Goal: Information Seeking & Learning: Understand process/instructions

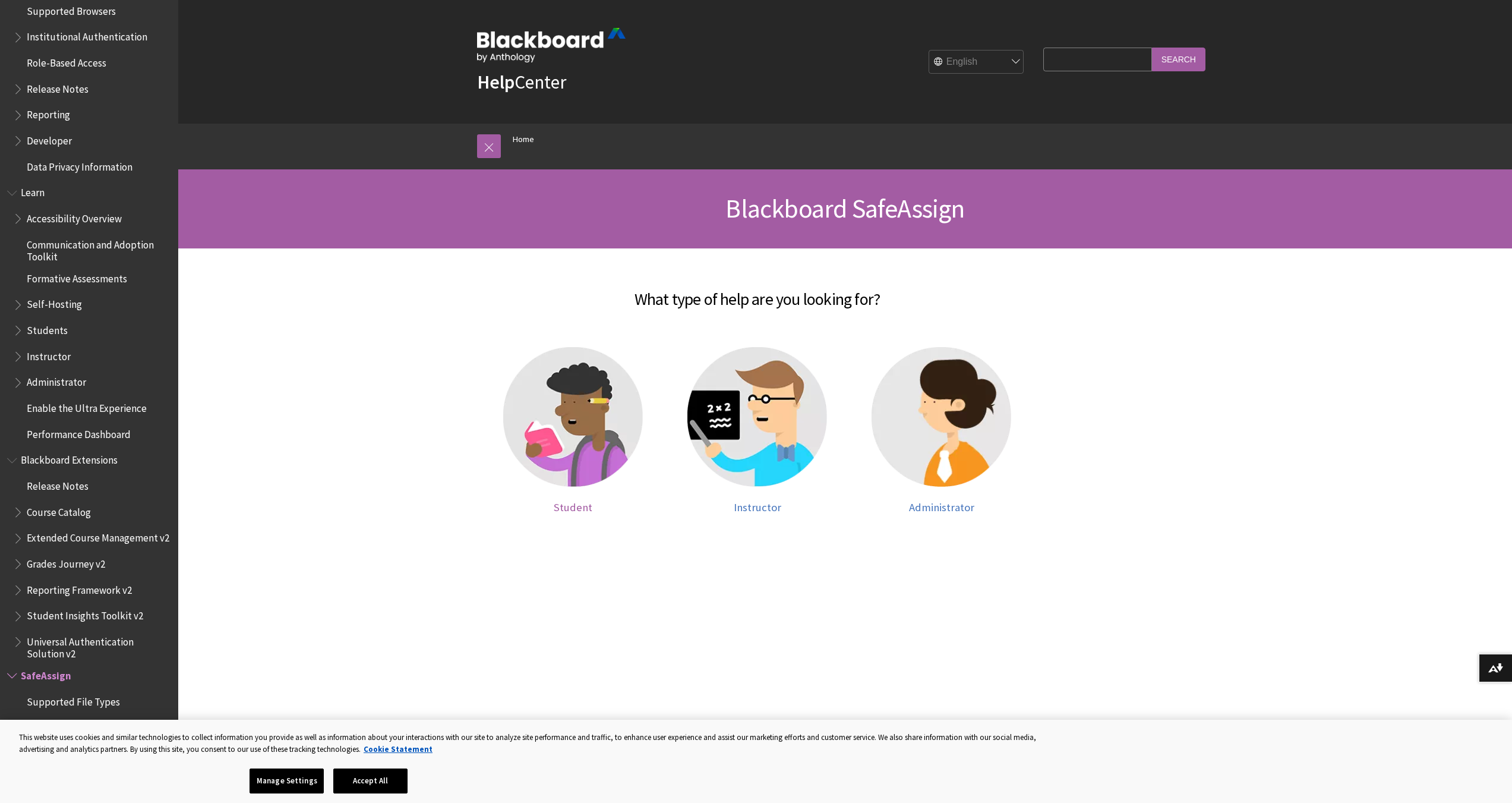
click at [584, 436] on img at bounding box center [573, 417] width 140 height 140
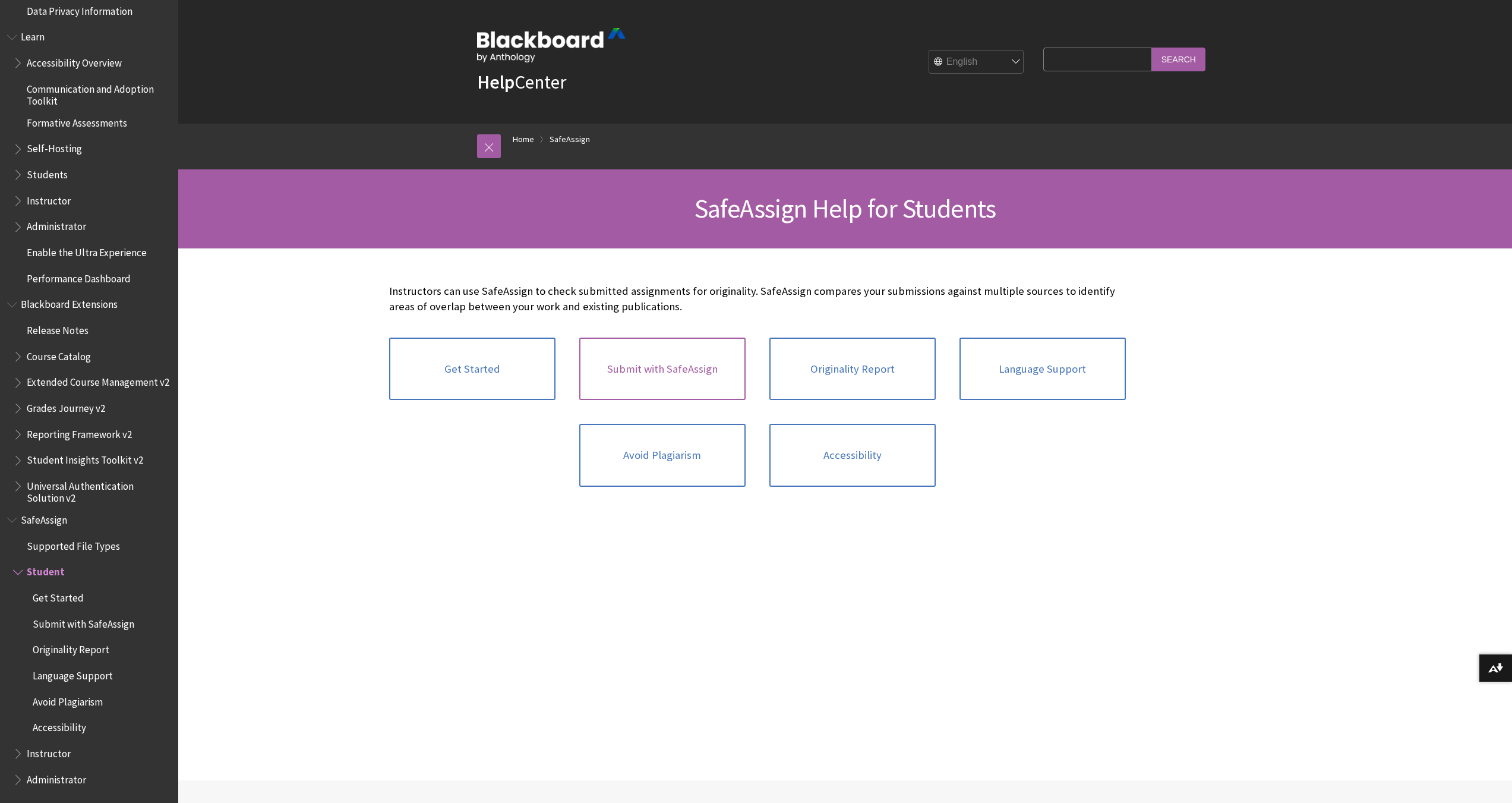
click at [651, 377] on link "Submit with SafeAssign" at bounding box center [662, 369] width 167 height 63
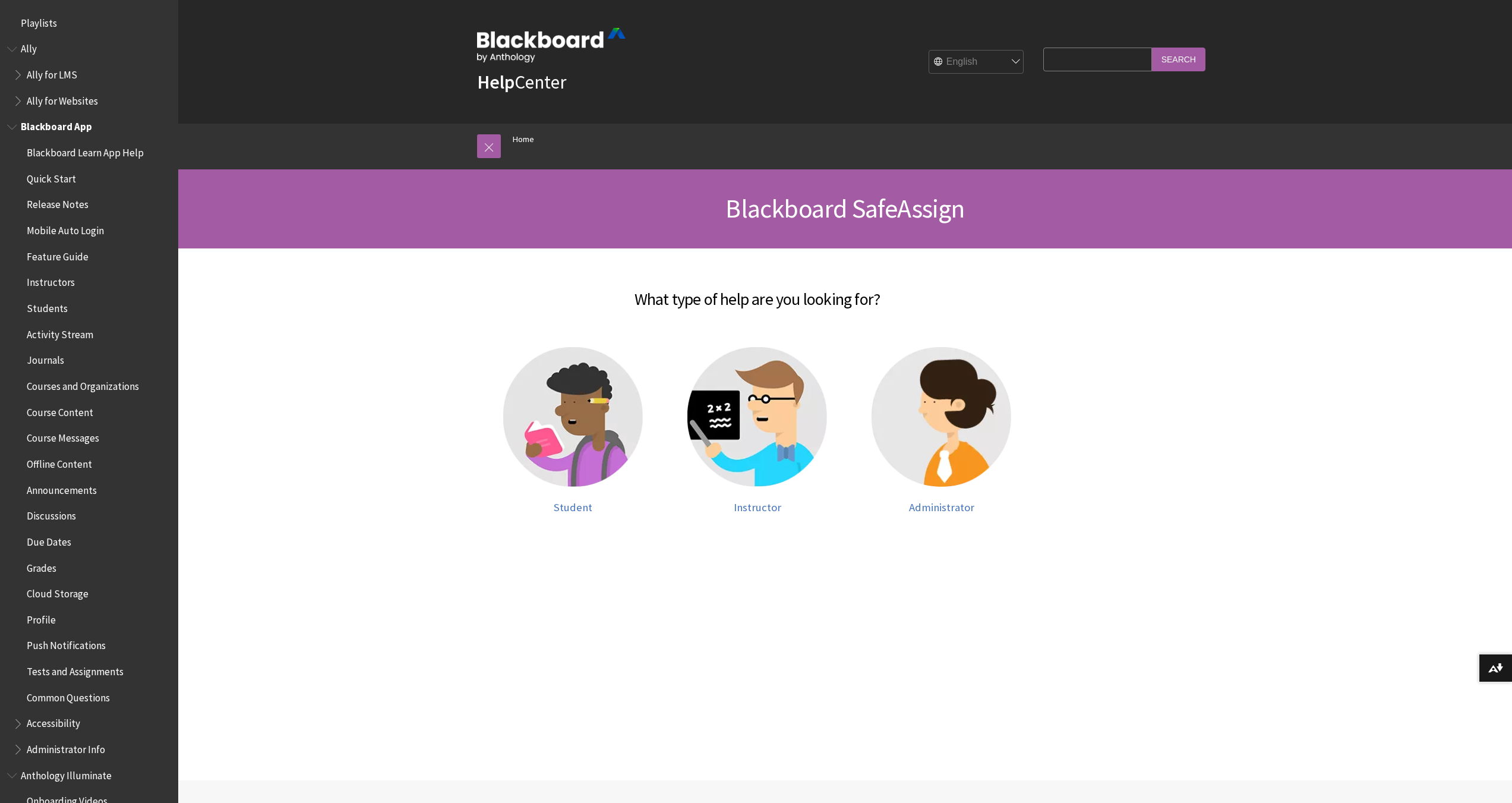
click at [58, 305] on span "Students" at bounding box center [47, 306] width 41 height 16
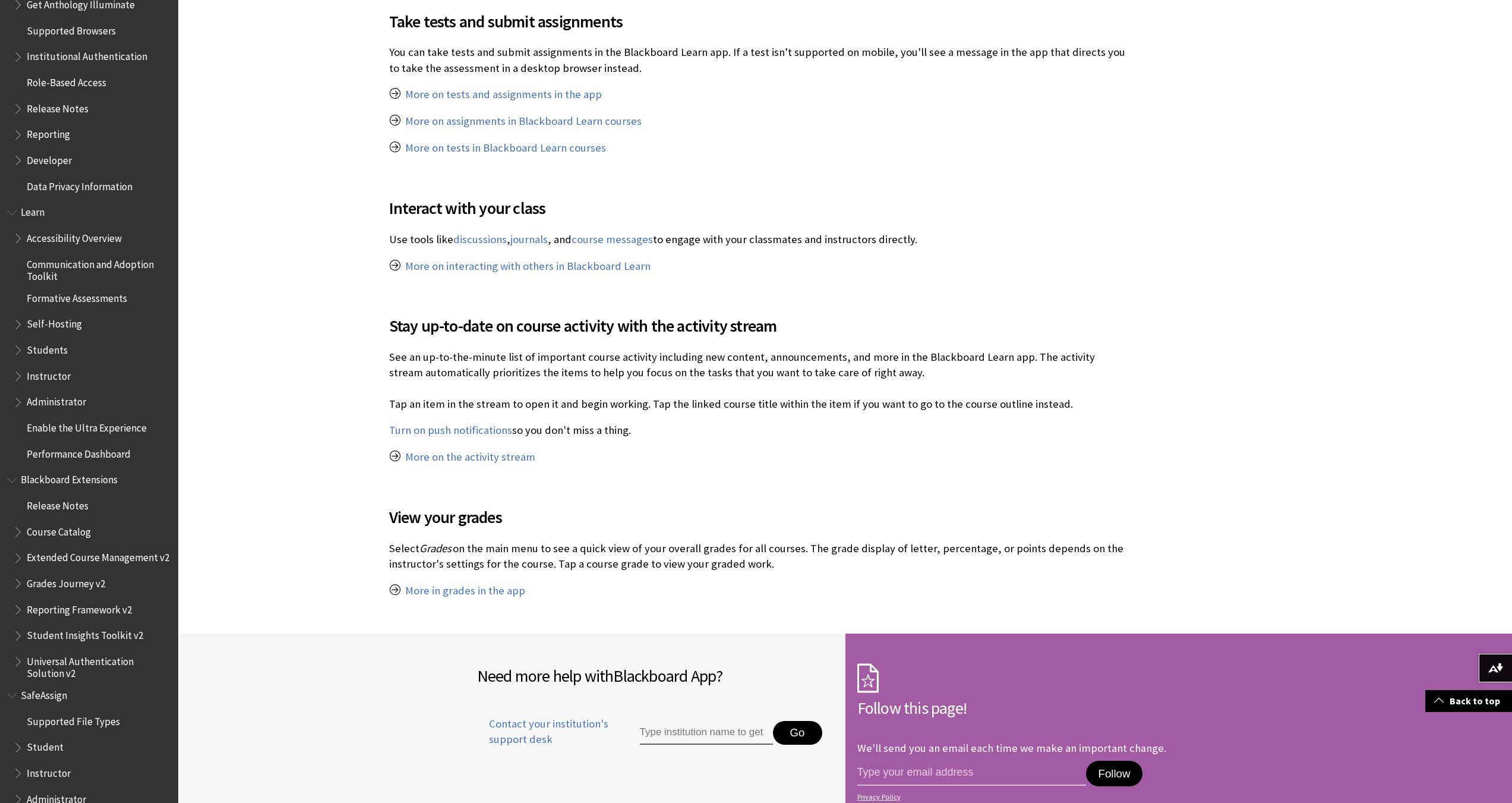
scroll to position [850, 0]
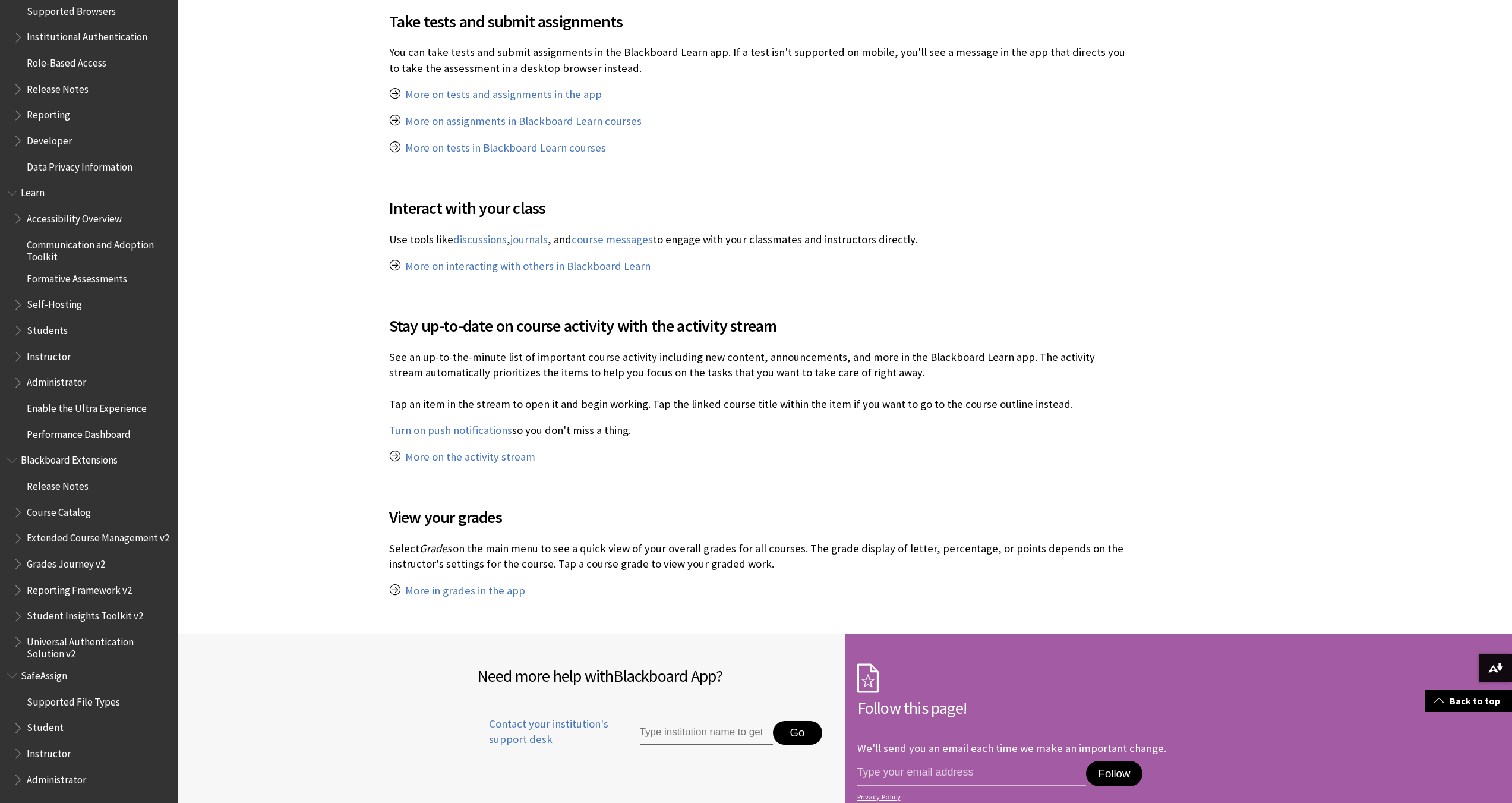
drag, startPoint x: 43, startPoint y: 671, endPoint x: 45, endPoint y: 666, distance: 5.4
click at [45, 666] on span "SafeAssign" at bounding box center [44, 673] width 47 height 16
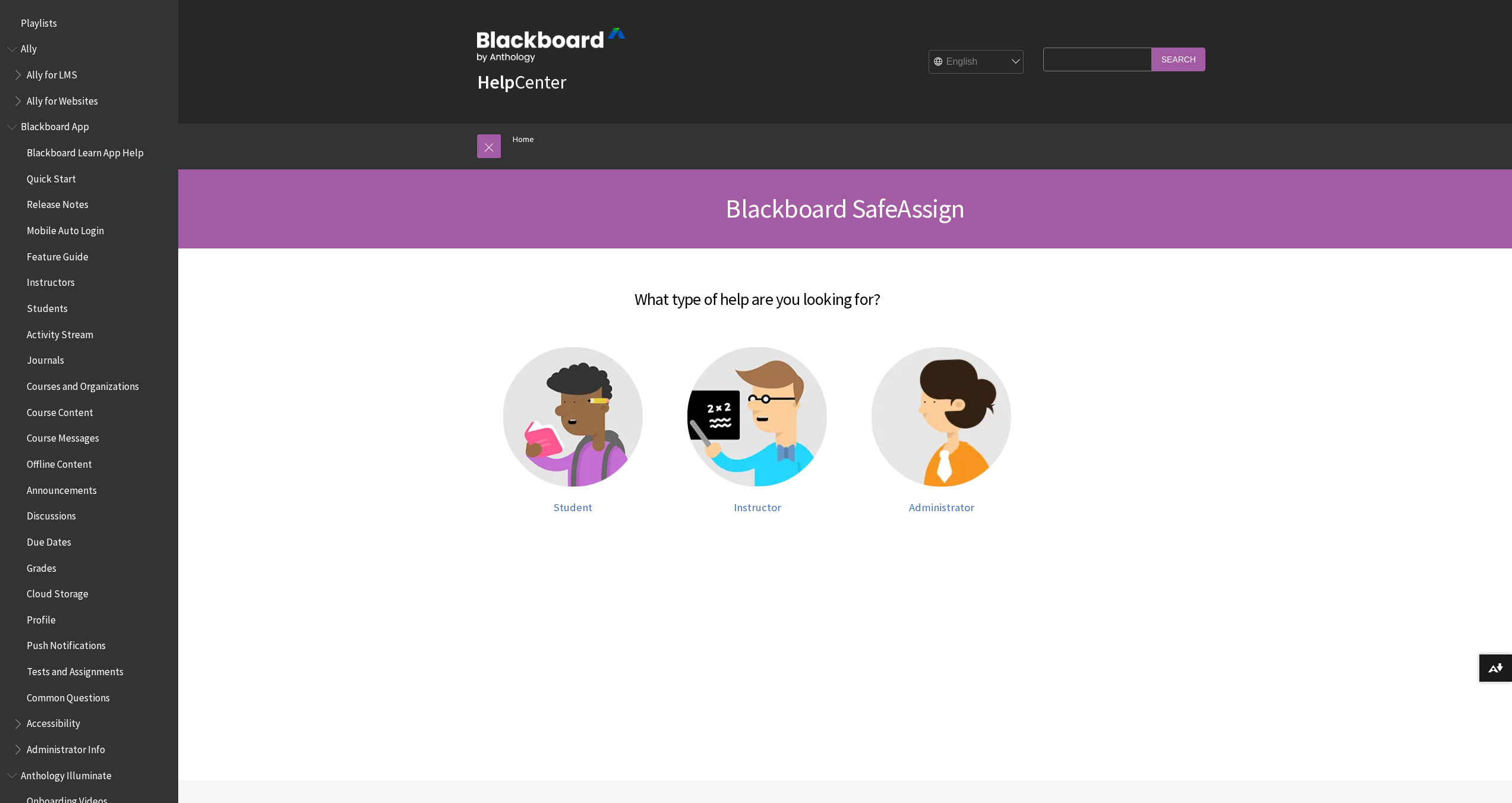
scroll to position [850, 0]
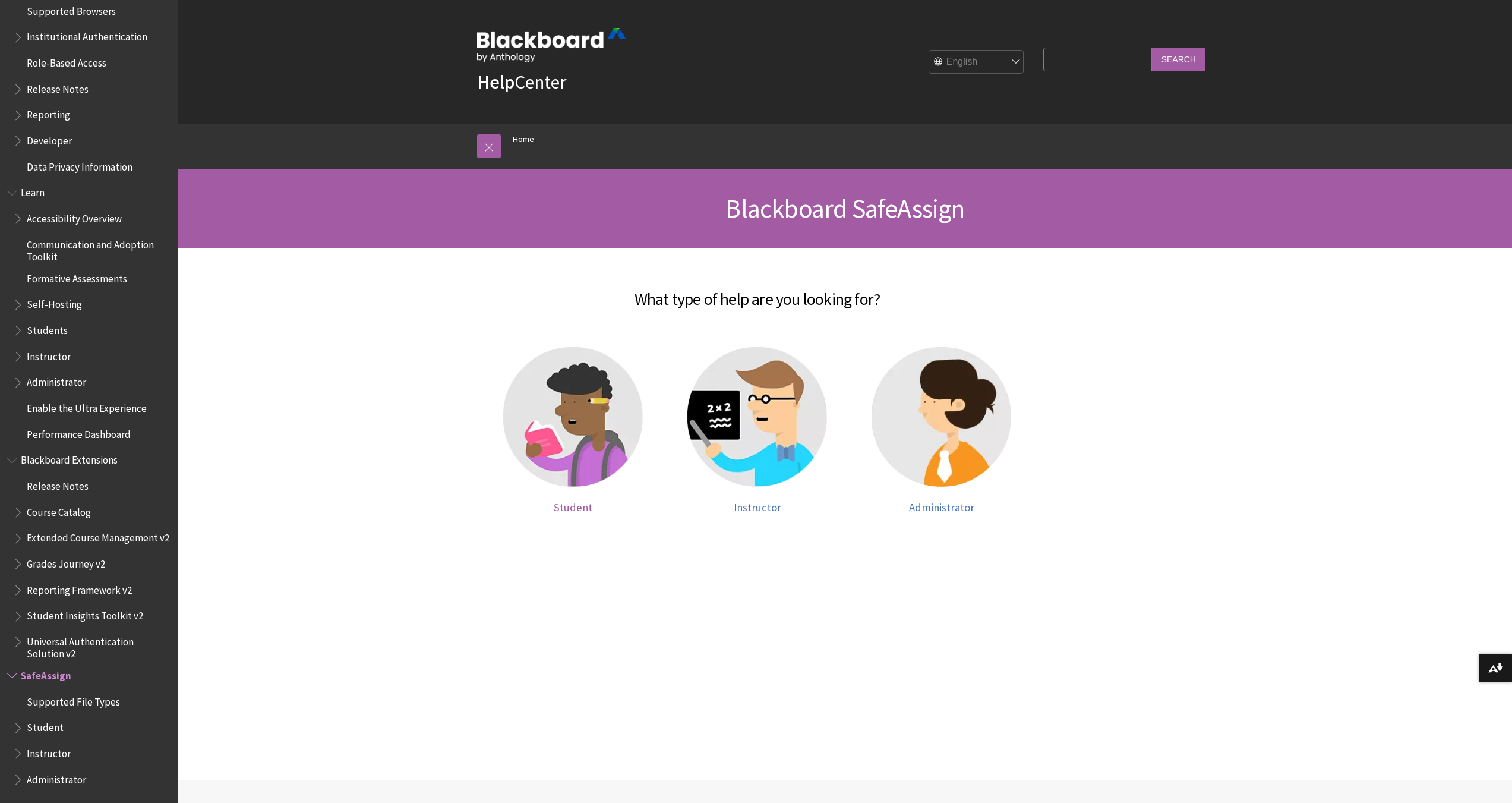
click at [564, 433] on img at bounding box center [573, 417] width 140 height 140
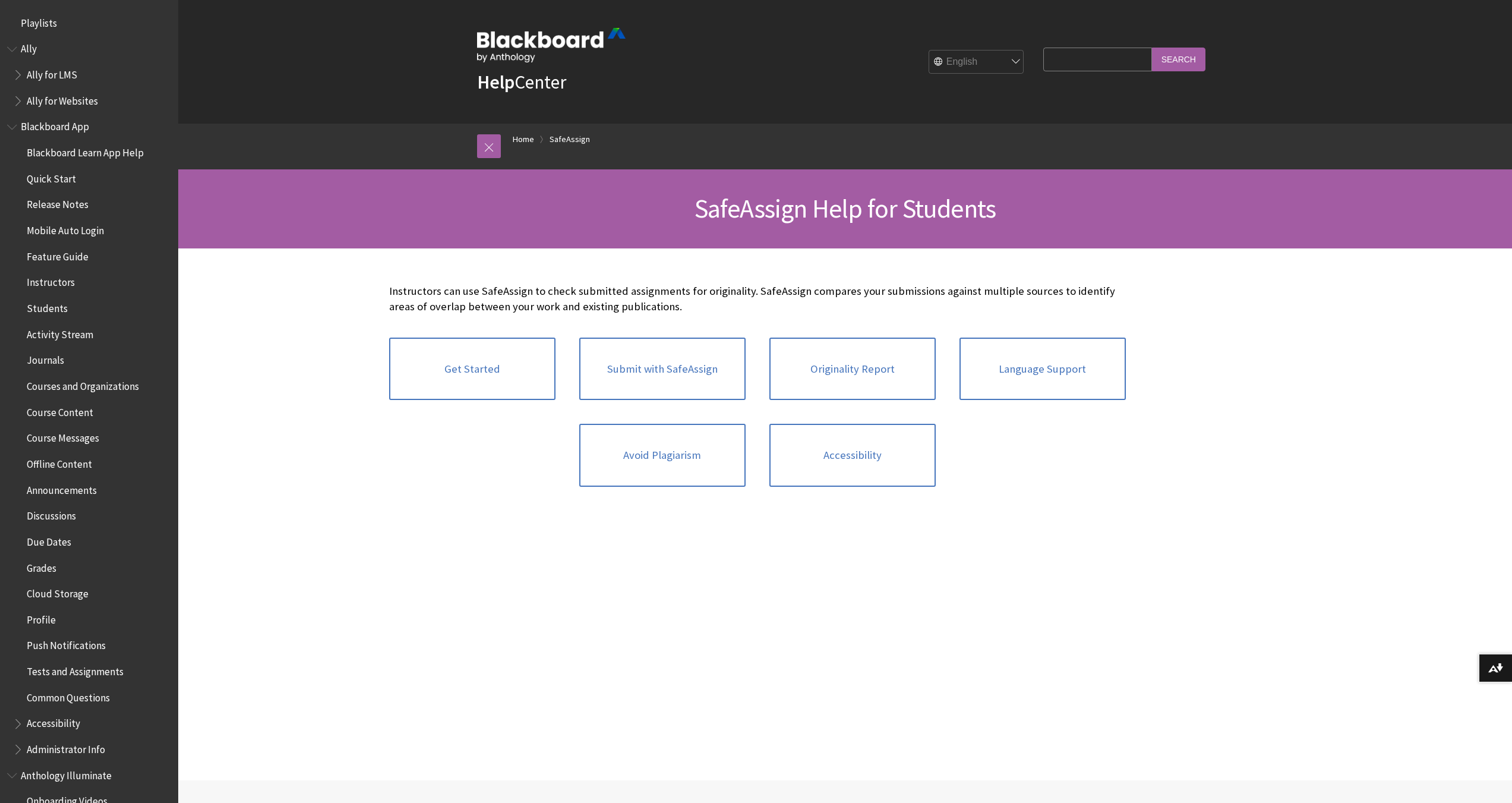
scroll to position [1006, 0]
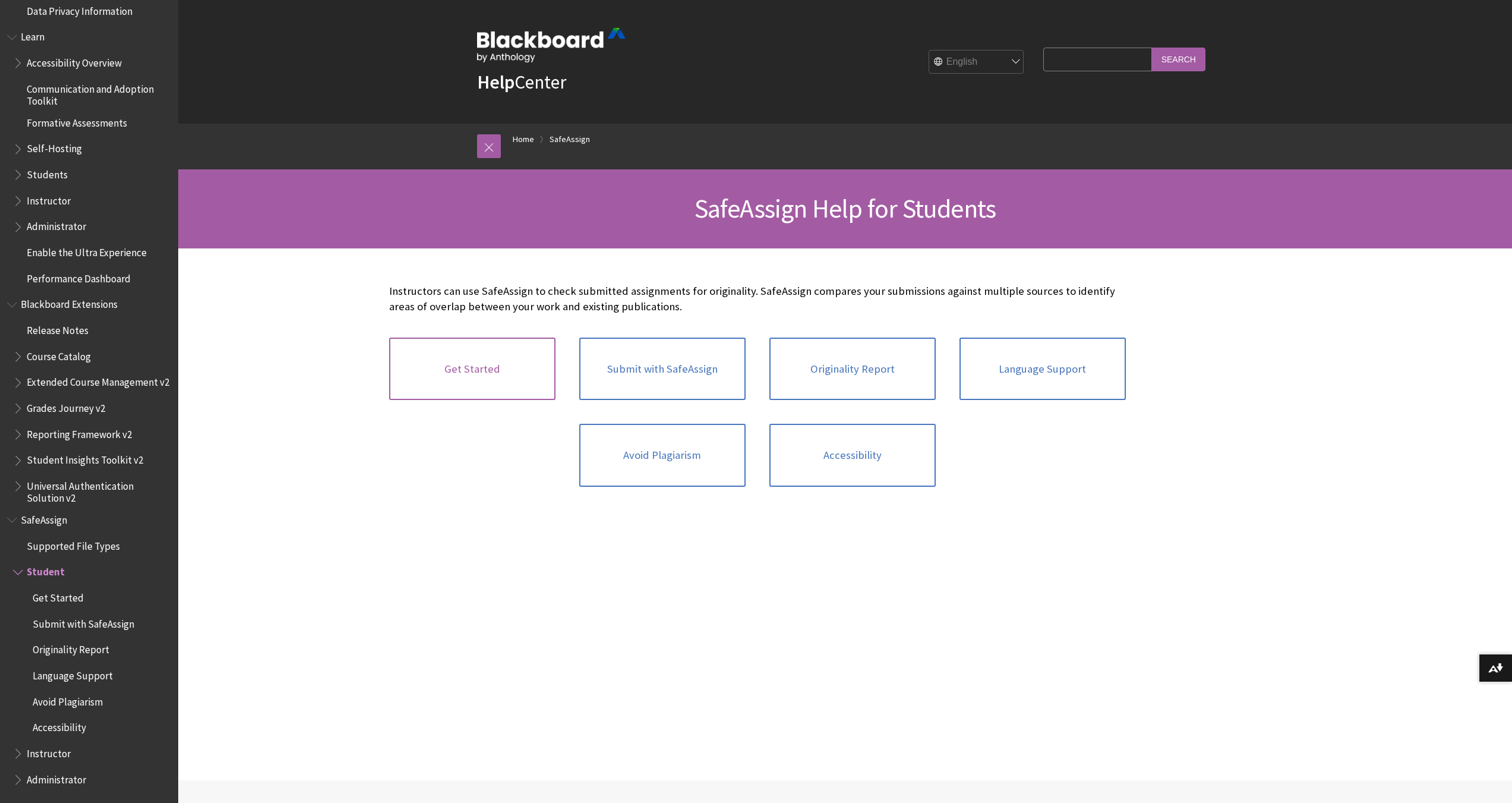
click at [531, 385] on link "Get Started" at bounding box center [472, 369] width 167 height 63
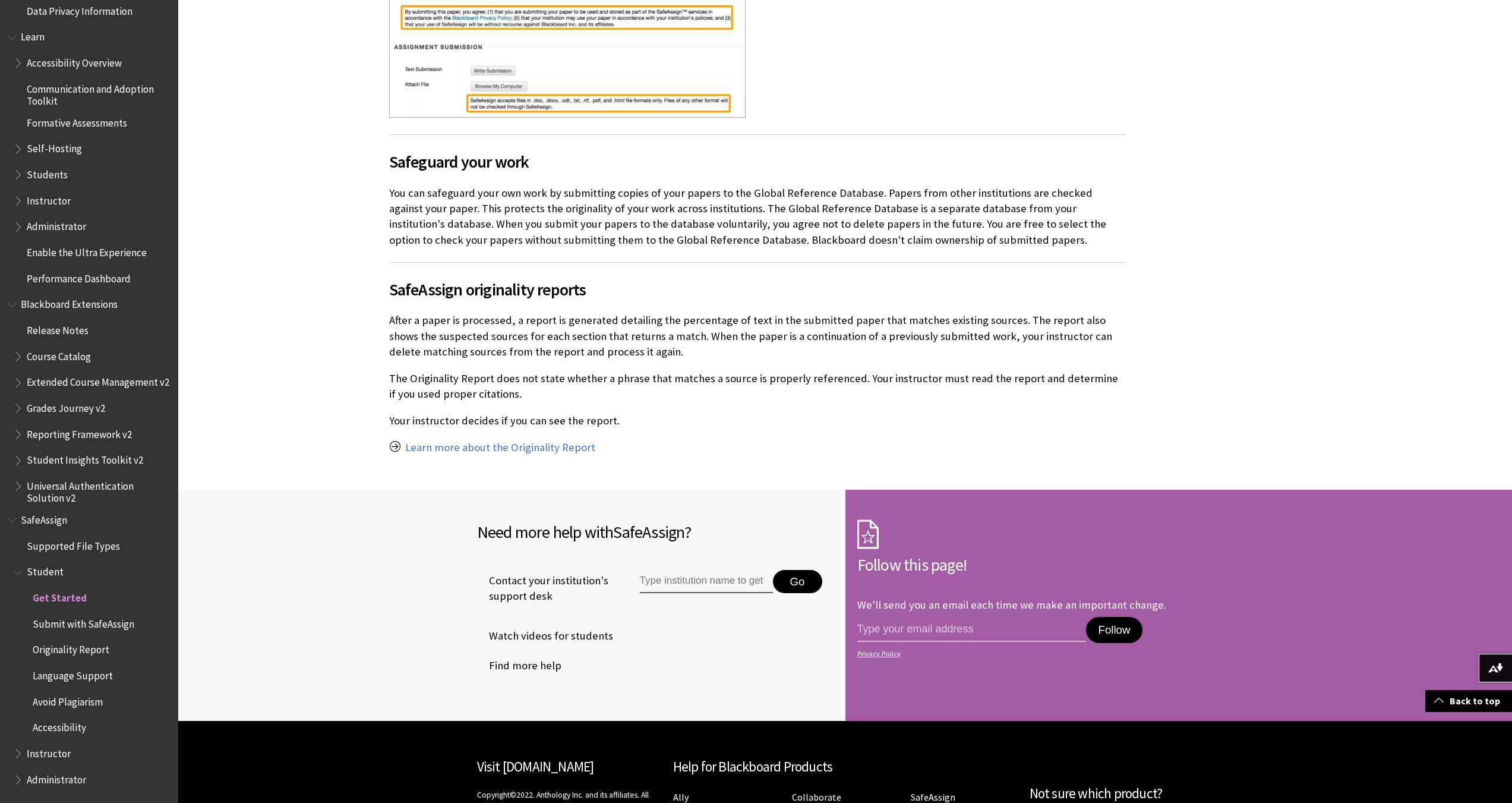
scroll to position [654, 0]
